Goal: Task Accomplishment & Management: Use online tool/utility

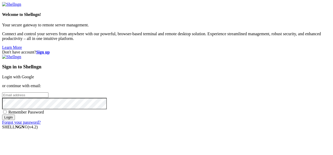
click at [48, 93] on input "email" at bounding box center [25, 95] width 46 height 5
paste input "Databases - 13 Login to the azure postgres. Collect list of installed extension…"
type input "Databases - 13 Login to the azure postgres. Collect list of installed extension…"
paste input "[EMAIL_ADDRESS][DOMAIN_NAME]"
type input "[EMAIL_ADDRESS][DOMAIN_NAME]"
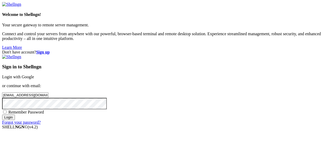
click at [15, 120] on input "Login" at bounding box center [8, 117] width 13 height 5
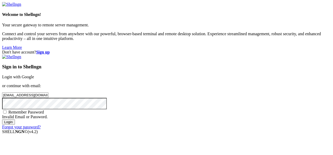
click at [15, 125] on input "Login" at bounding box center [8, 122] width 13 height 5
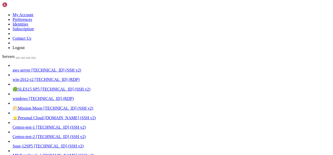
click at [37, 68] on span "[TECHNICAL_ID] (SSH v2)" at bounding box center [56, 70] width 50 height 4
